Goal: Task Accomplishment & Management: Use online tool/utility

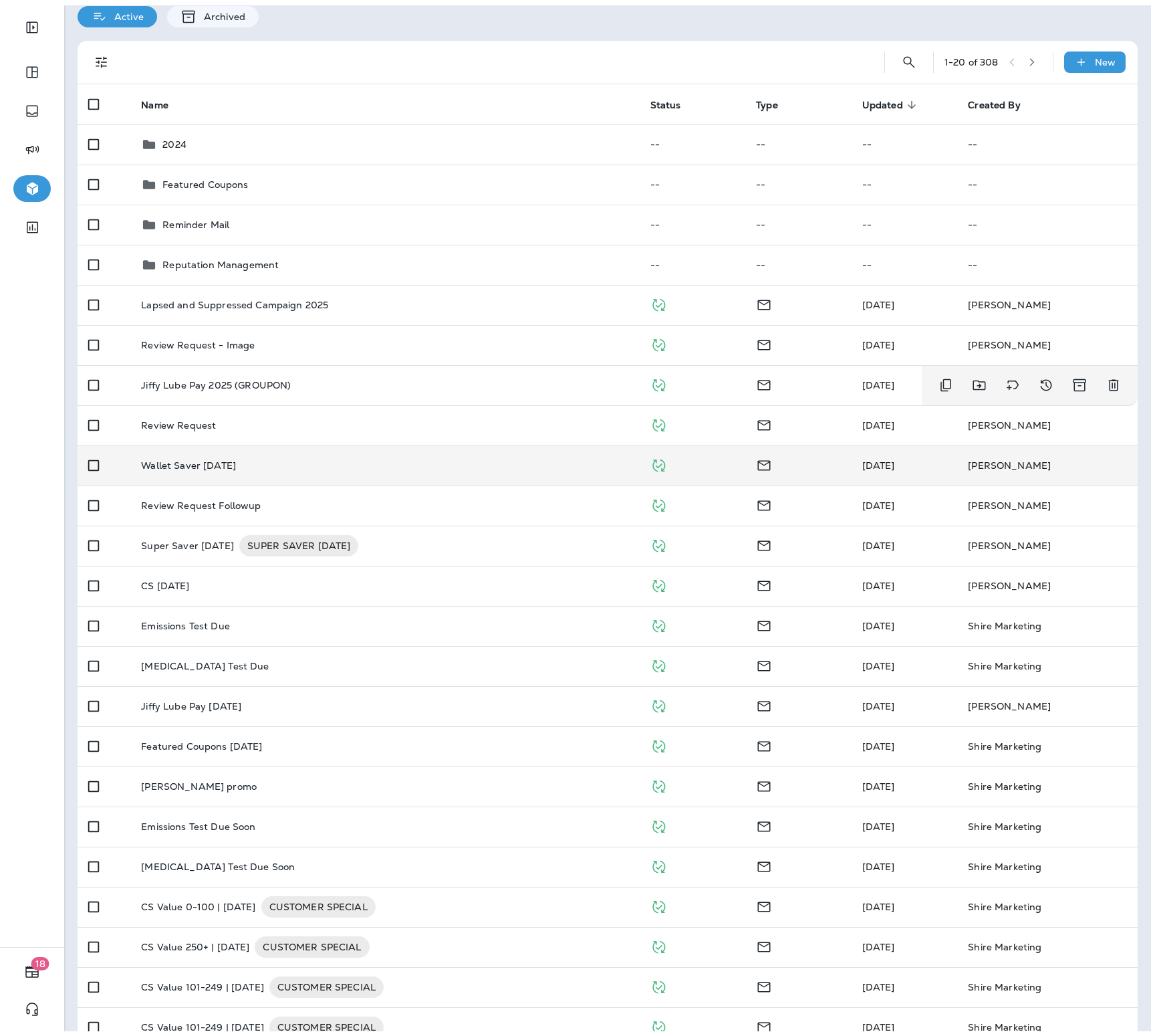
scroll to position [125, 0]
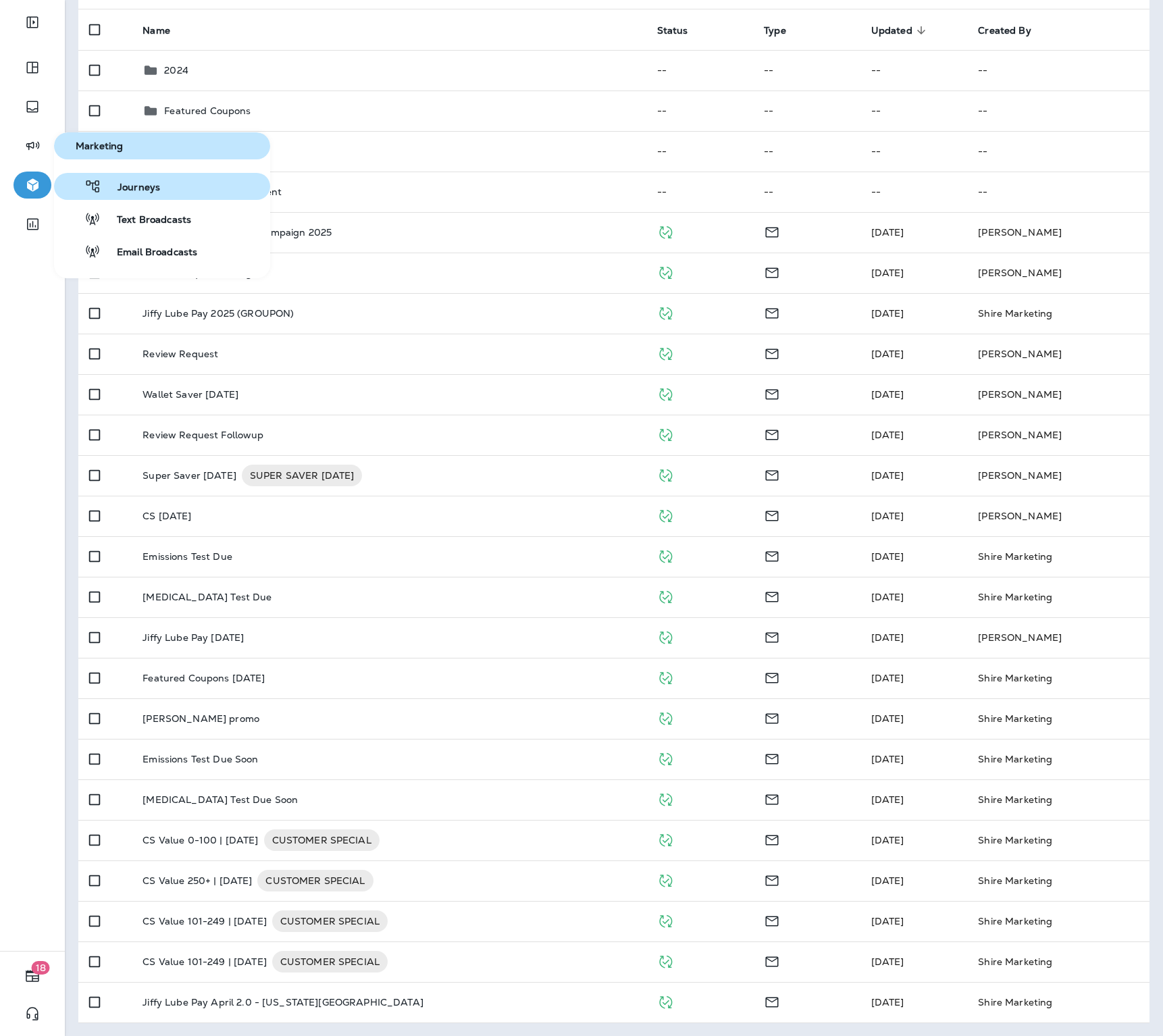
click at [157, 191] on span "Journeys" at bounding box center [131, 188] width 59 height 12
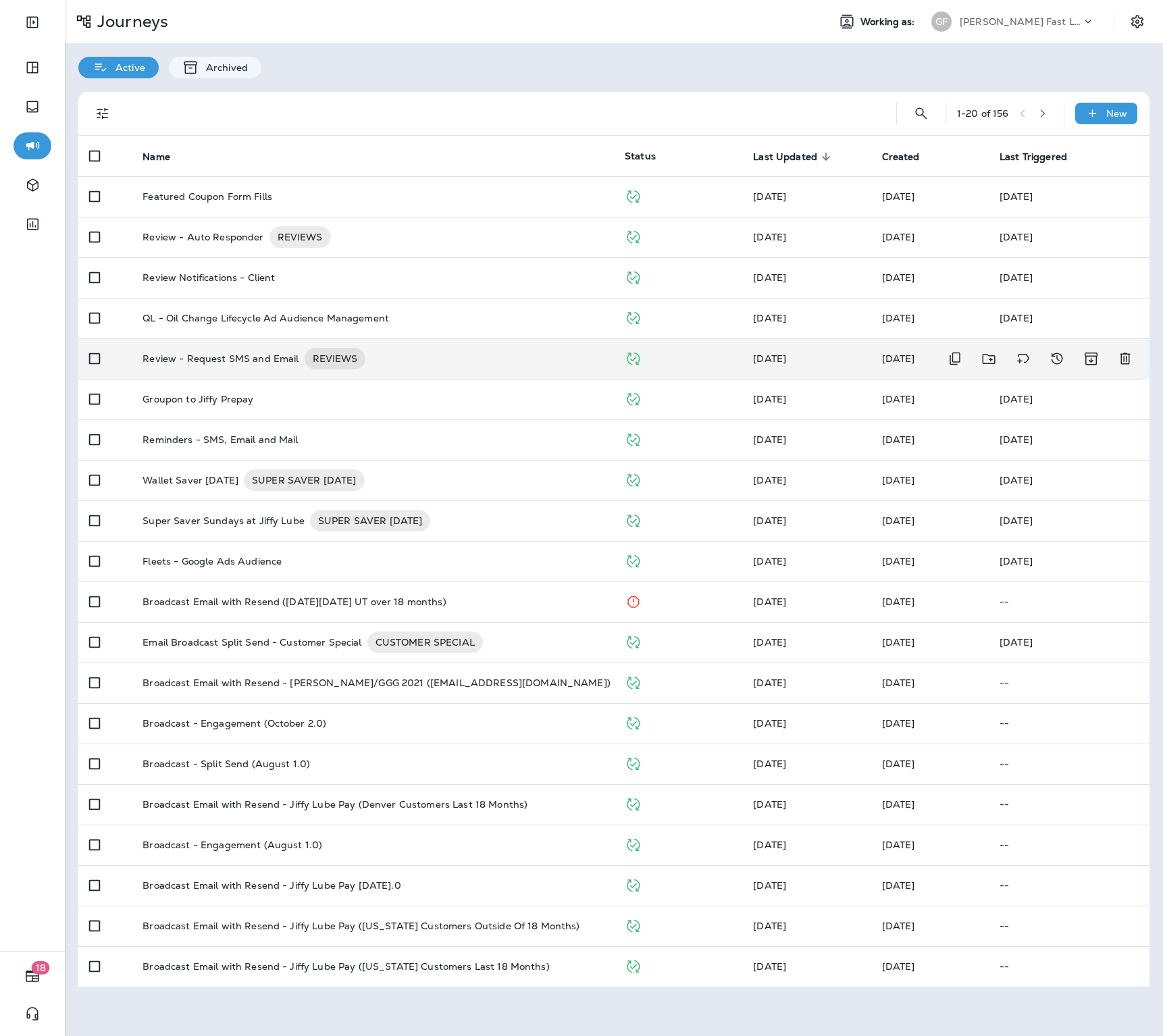
click at [287, 349] on p "Review - Request SMS and Email" at bounding box center [220, 359] width 156 height 21
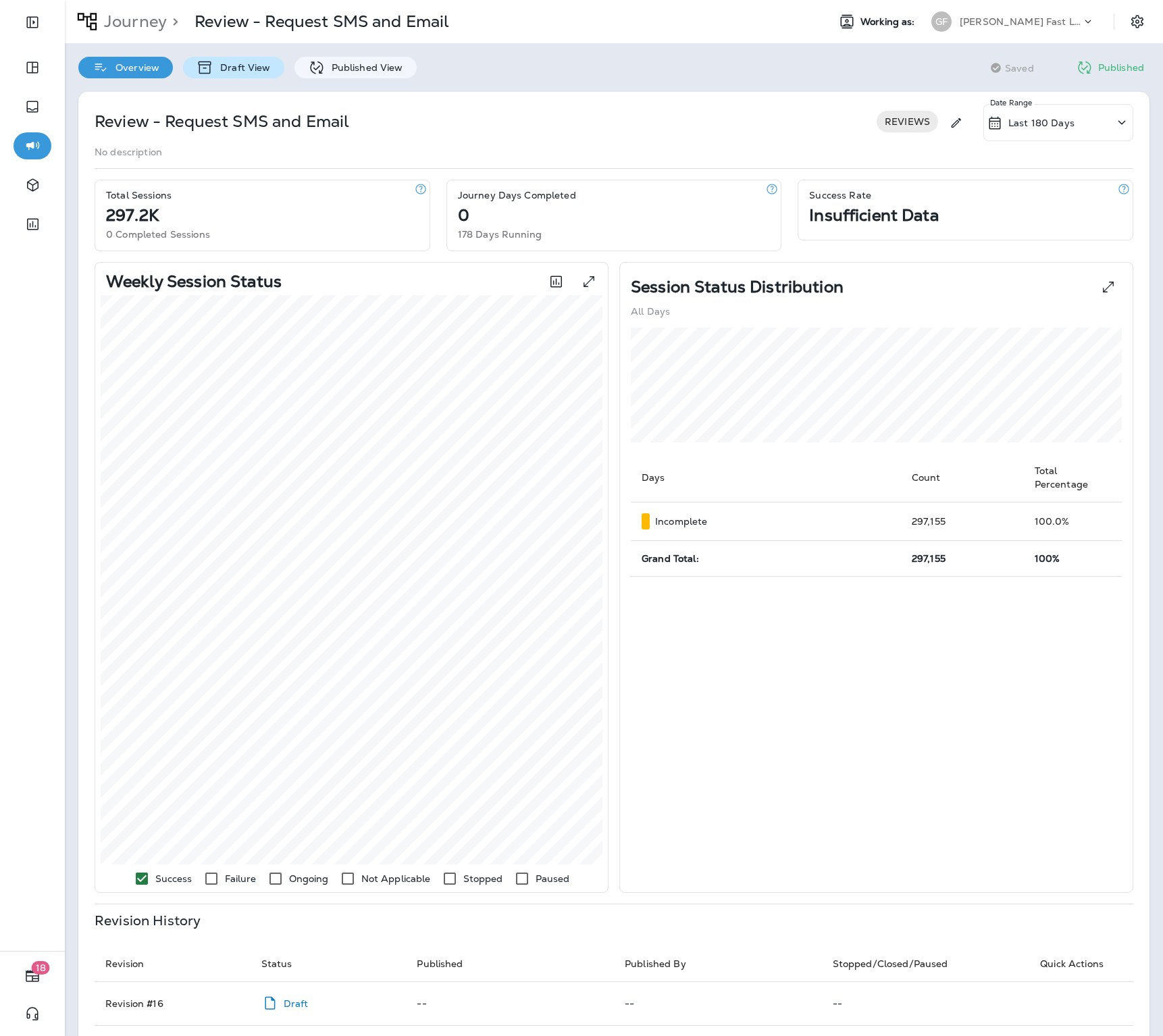
click at [251, 66] on p "Draft View" at bounding box center [242, 68] width 57 height 11
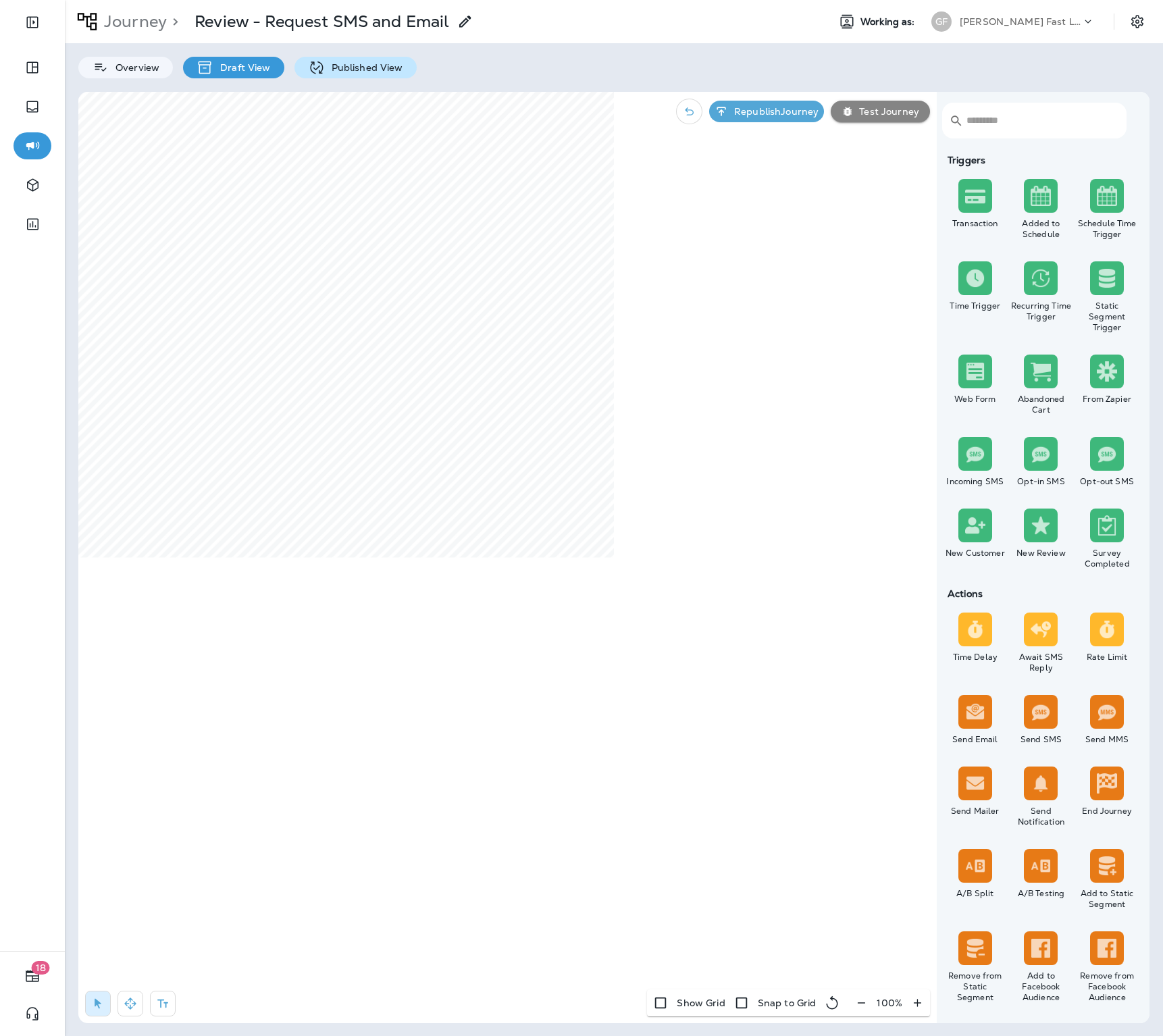
click at [363, 69] on p "Published View" at bounding box center [364, 68] width 78 height 11
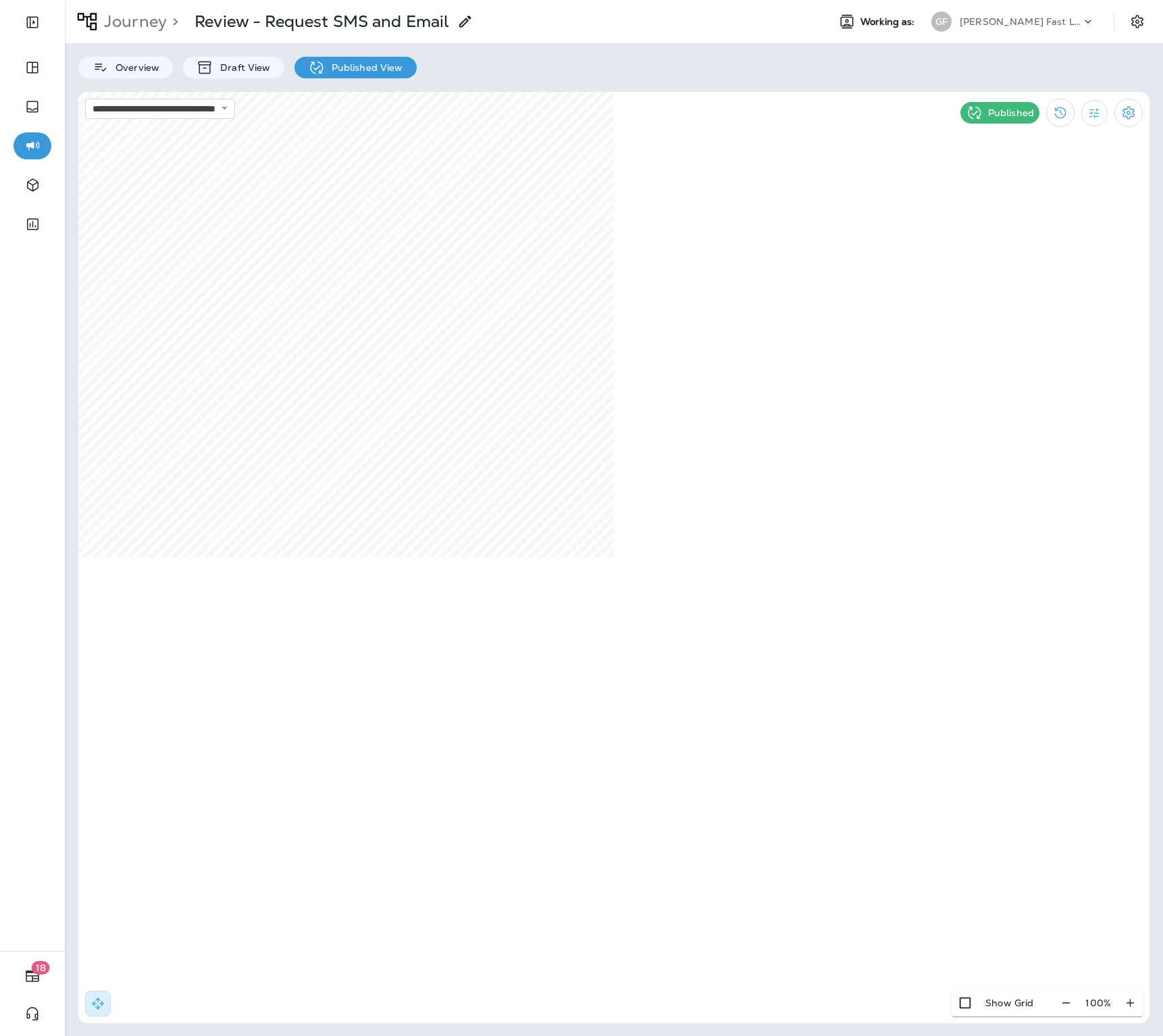
click at [350, 71] on p "Published View" at bounding box center [364, 68] width 78 height 11
select select "*"
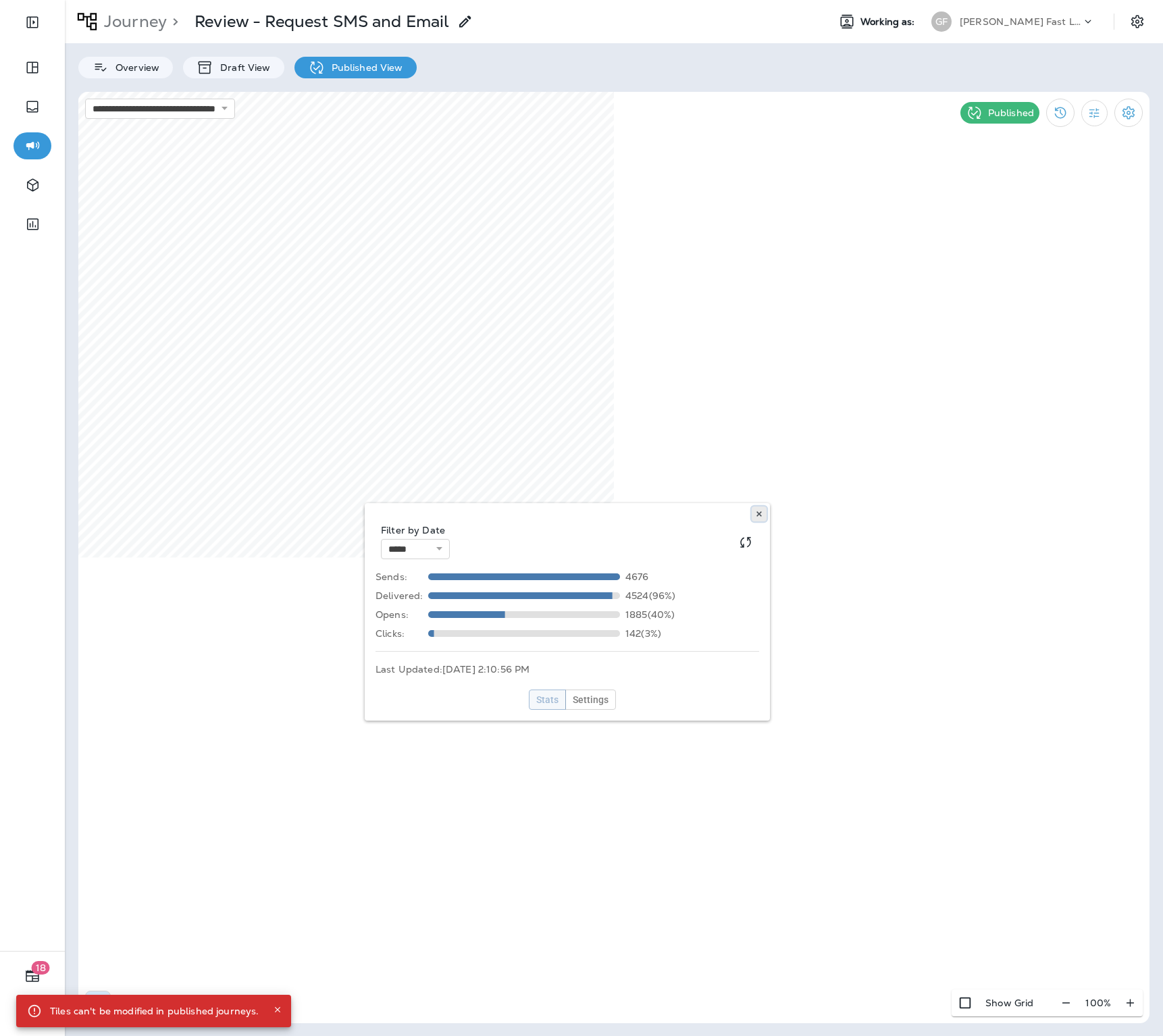
click at [758, 510] on icon at bounding box center [759, 514] width 8 height 8
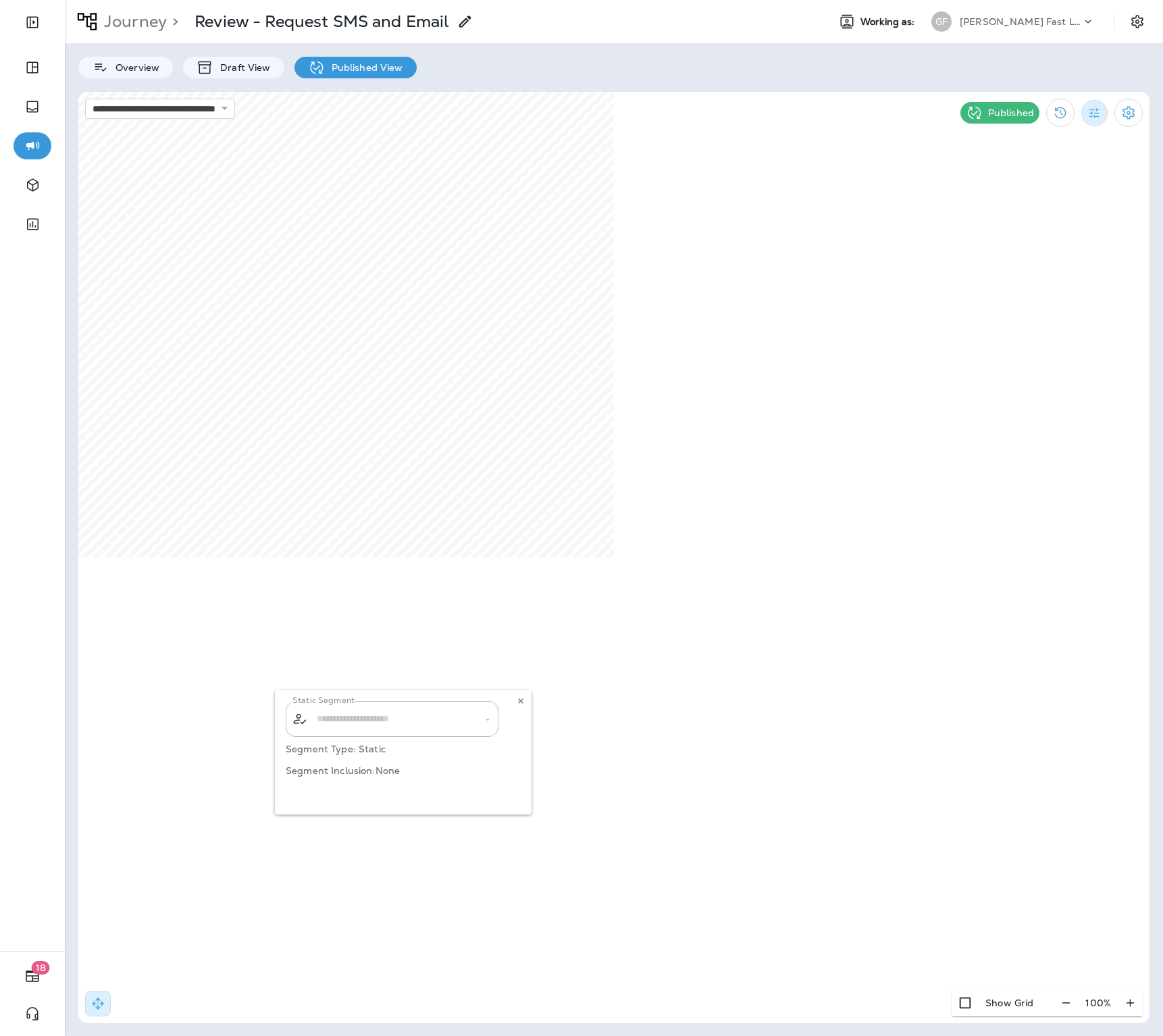
type input "**********"
click at [517, 698] on icon at bounding box center [521, 700] width 8 height 8
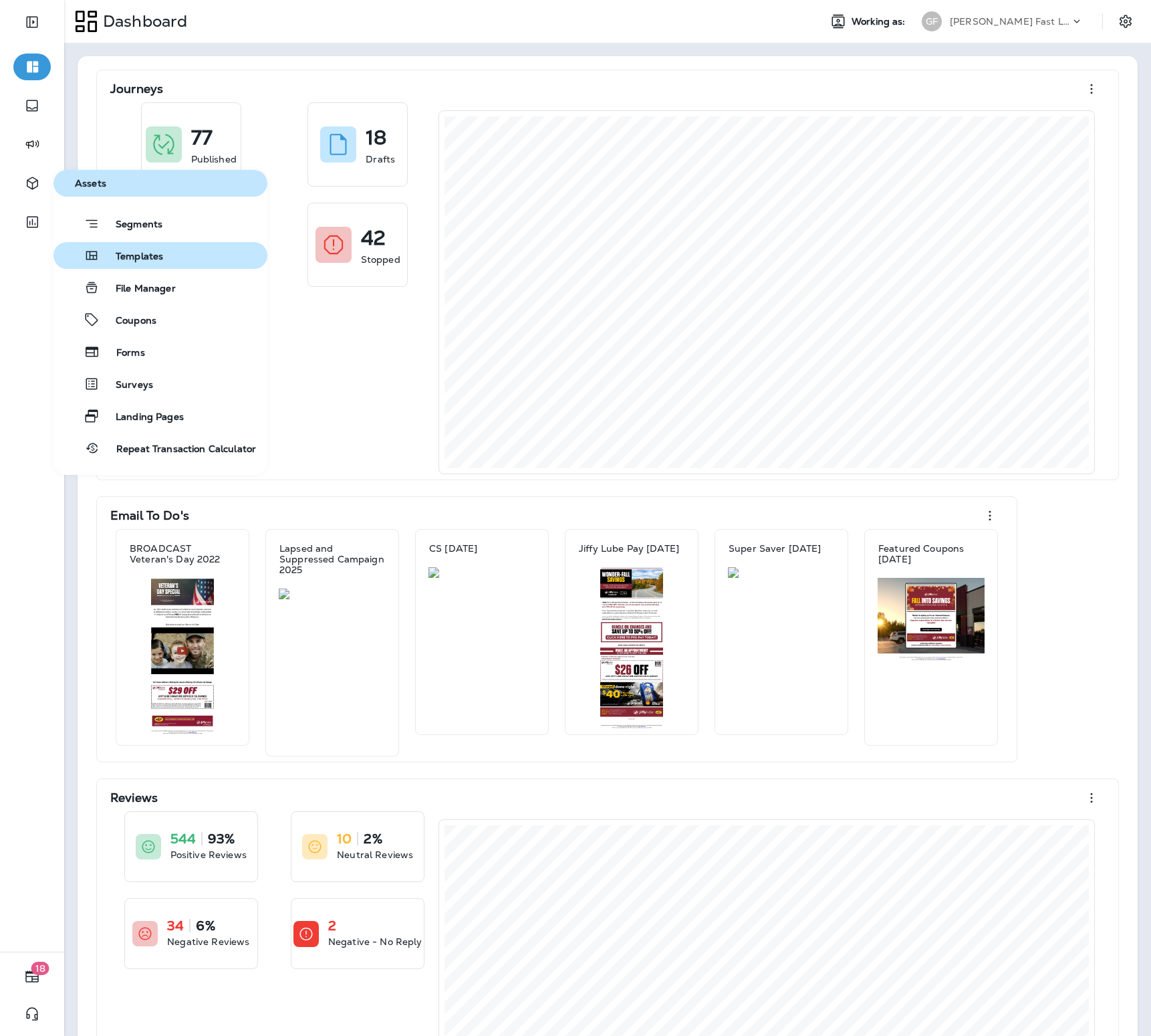
click at [138, 249] on div "Templates" at bounding box center [111, 255] width 104 height 16
